Goal: Information Seeking & Learning: Find specific fact

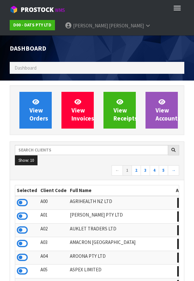
scroll to position [511, 184]
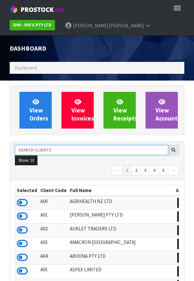
click at [87, 148] on input "text" at bounding box center [91, 150] width 153 height 10
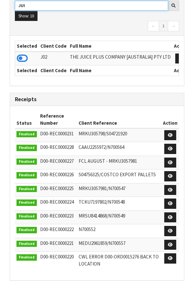
scroll to position [144, 0]
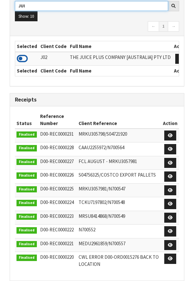
type input "JUI"
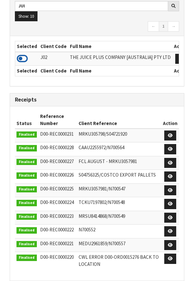
click at [25, 61] on icon at bounding box center [22, 59] width 11 height 10
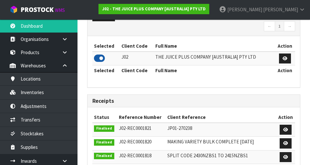
scroll to position [512, 223]
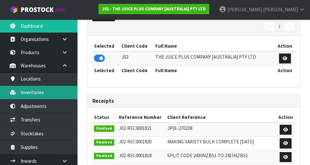
click at [47, 92] on link "Inventories" at bounding box center [38, 92] width 77 height 13
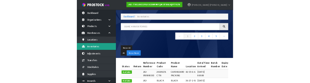
scroll to position [0, 0]
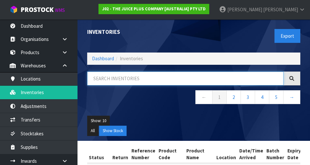
click at [127, 79] on input "text" at bounding box center [185, 79] width 196 height 14
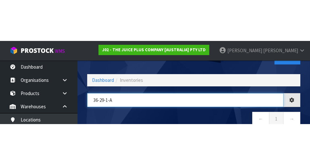
scroll to position [19, 0]
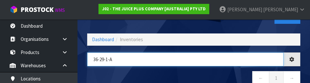
type input "36-29-1-A"
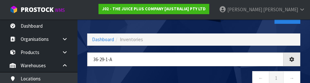
click at [193, 75] on nav "← 1 →" at bounding box center [193, 79] width 213 height 16
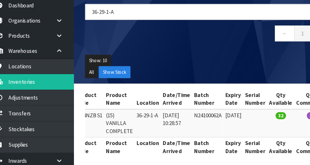
scroll to position [51, 0]
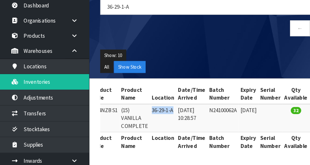
copy td "36-29-1-A"
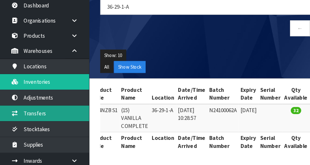
click at [49, 121] on link "Transfers" at bounding box center [38, 119] width 77 height 13
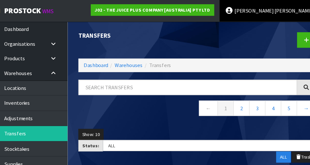
click at [193, 9] on span "[PERSON_NAME]" at bounding box center [244, 9] width 35 height 6
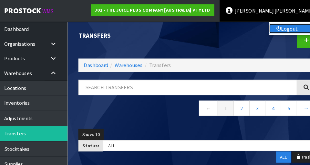
click at [193, 25] on link "Logout" at bounding box center [283, 25] width 51 height 9
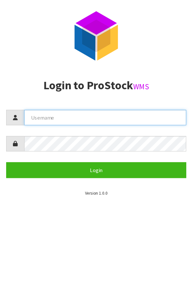
click at [114, 108] on input "text" at bounding box center [104, 106] width 145 height 14
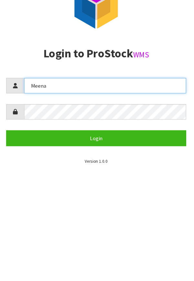
type input "Meena"
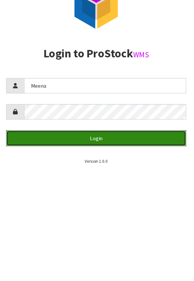
click at [132, 148] on button "Login" at bounding box center [96, 153] width 161 height 14
